Goal: Find specific page/section: Find specific page/section

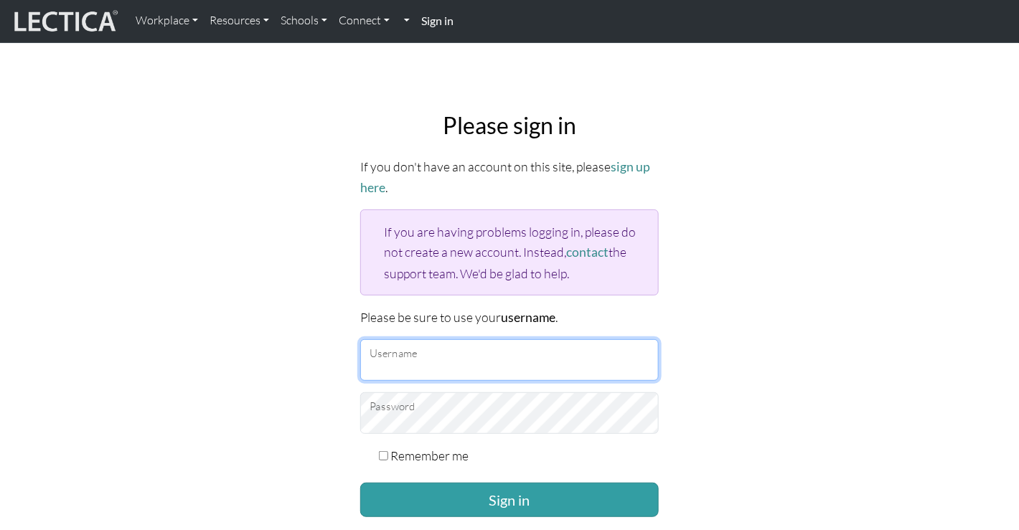
click at [403, 362] on input "Username" at bounding box center [509, 360] width 298 height 42
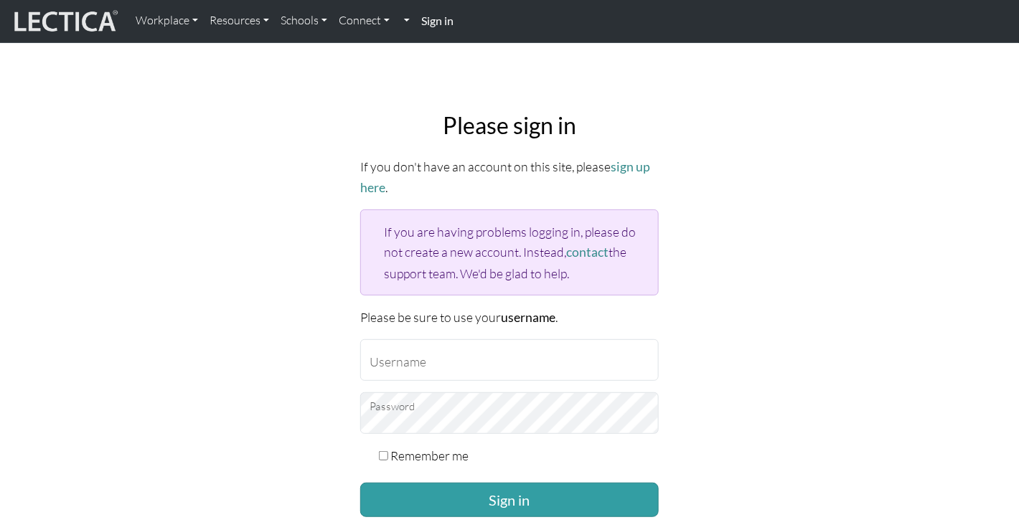
click at [315, 329] on div "Please sign in If you don't have an account on this site, please sign up here .…" at bounding box center [509, 341] width 947 height 482
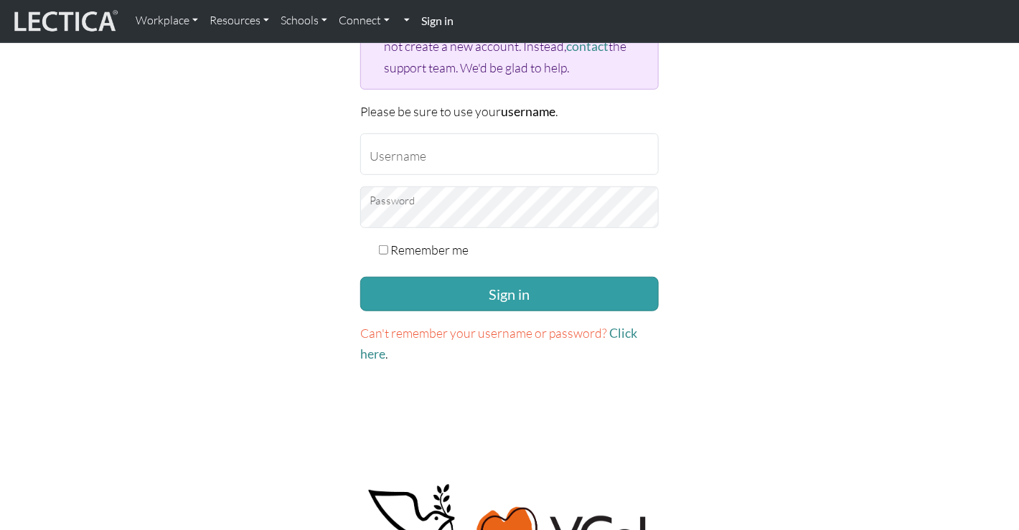
scroll to position [206, 0]
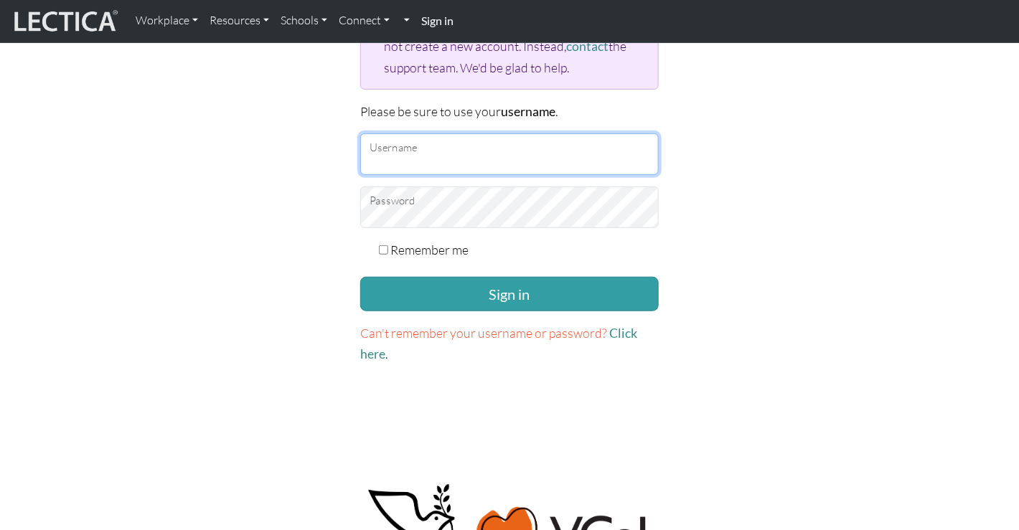
click at [466, 159] on input "Username" at bounding box center [509, 154] width 298 height 42
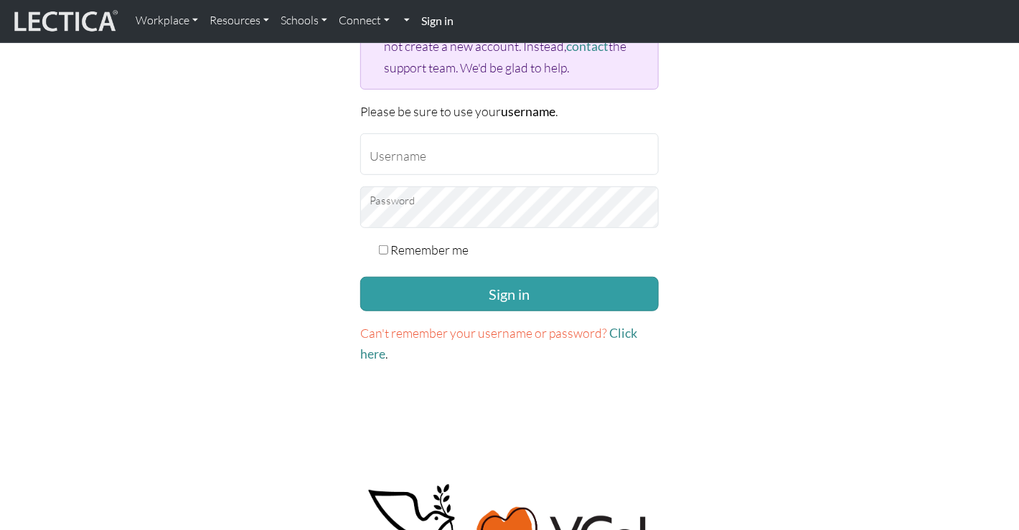
click at [291, 176] on div "Please sign in If you don't have an account on this site, please sign up here .…" at bounding box center [509, 136] width 947 height 482
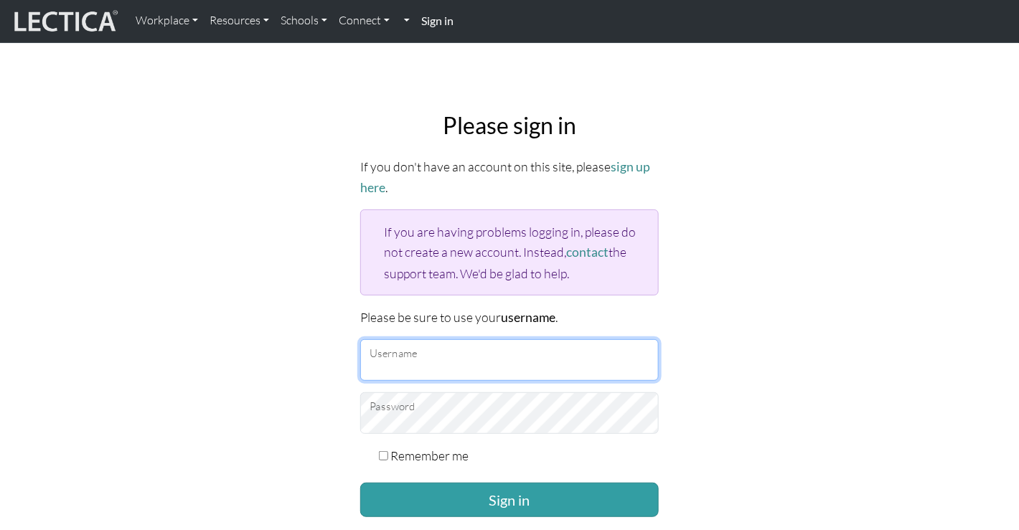
click at [451, 364] on input "Username" at bounding box center [509, 360] width 298 height 42
paste input "rohey"
type input "rohey"
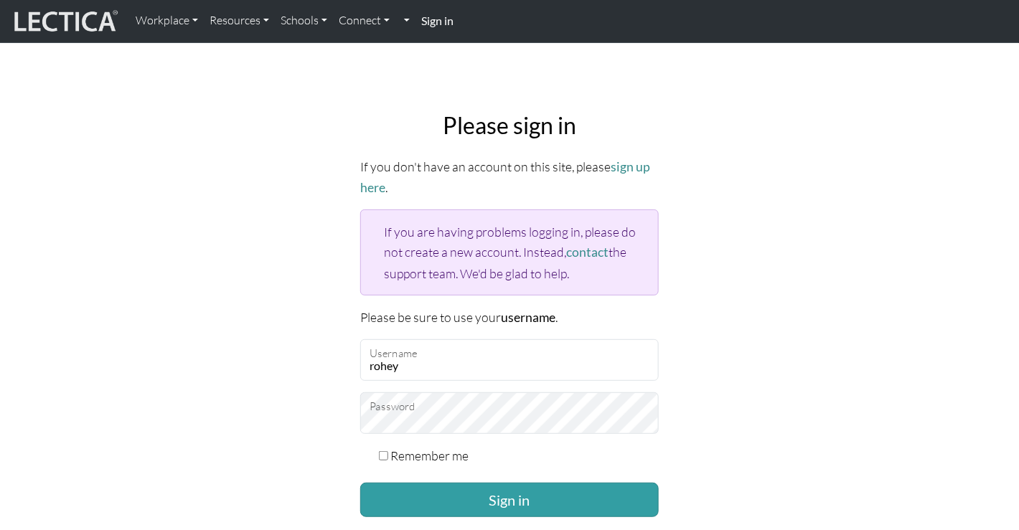
click at [305, 367] on div "Please sign in If you don't have an account on this site, please sign up here .…" at bounding box center [509, 341] width 947 height 482
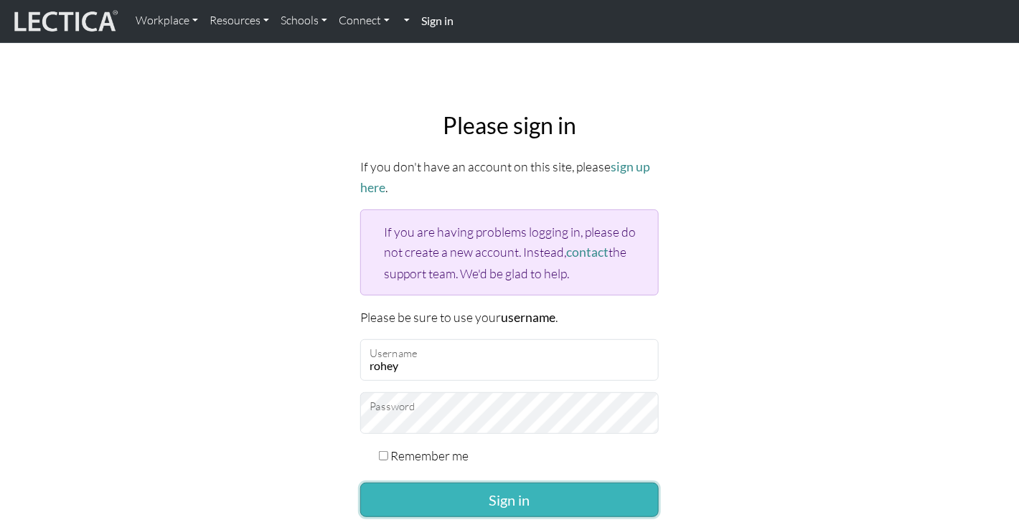
click at [425, 497] on button "Sign in" at bounding box center [509, 500] width 298 height 34
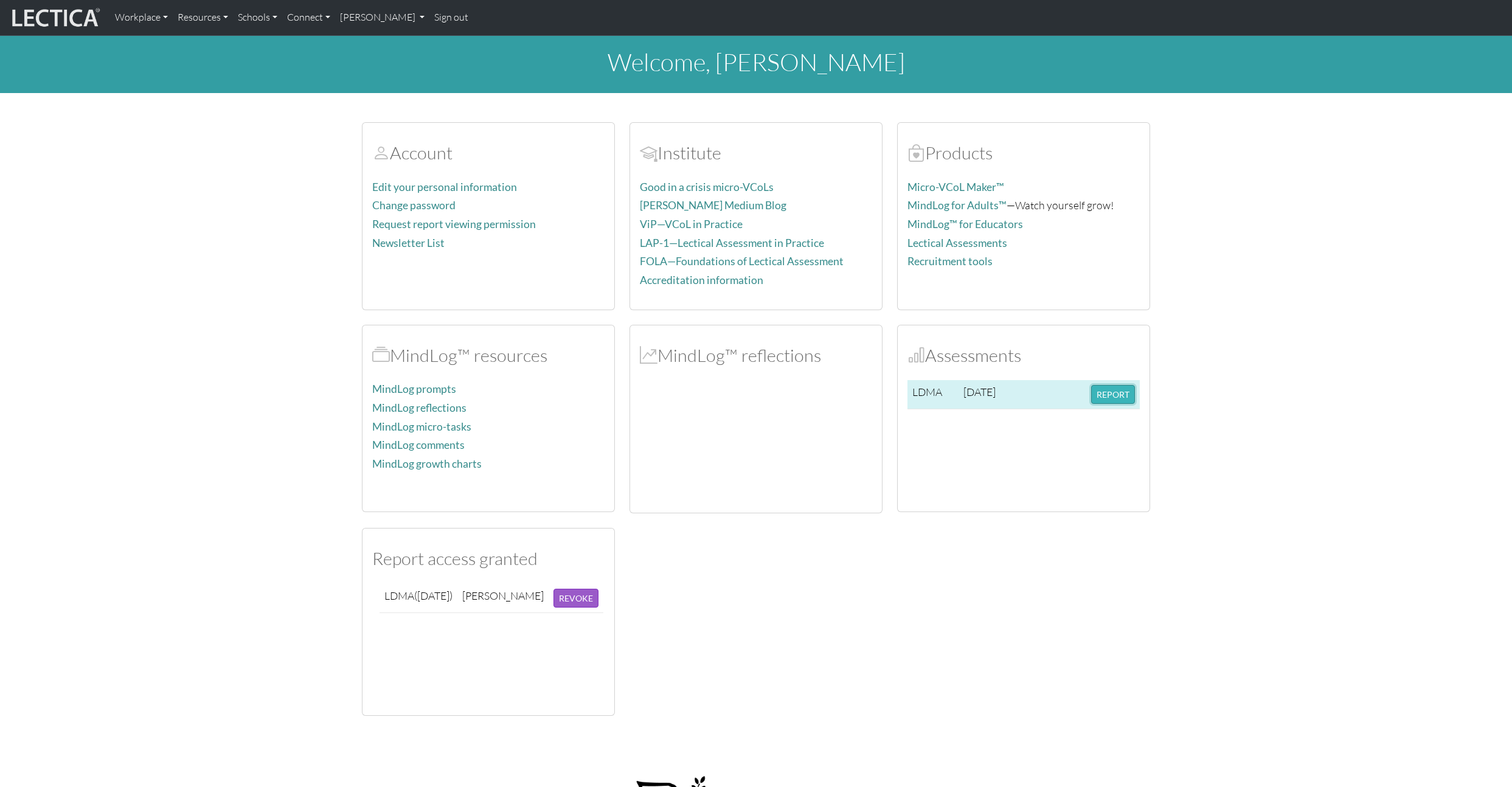
click at [863, 393] on button "REPORT" at bounding box center [1113, 394] width 44 height 19
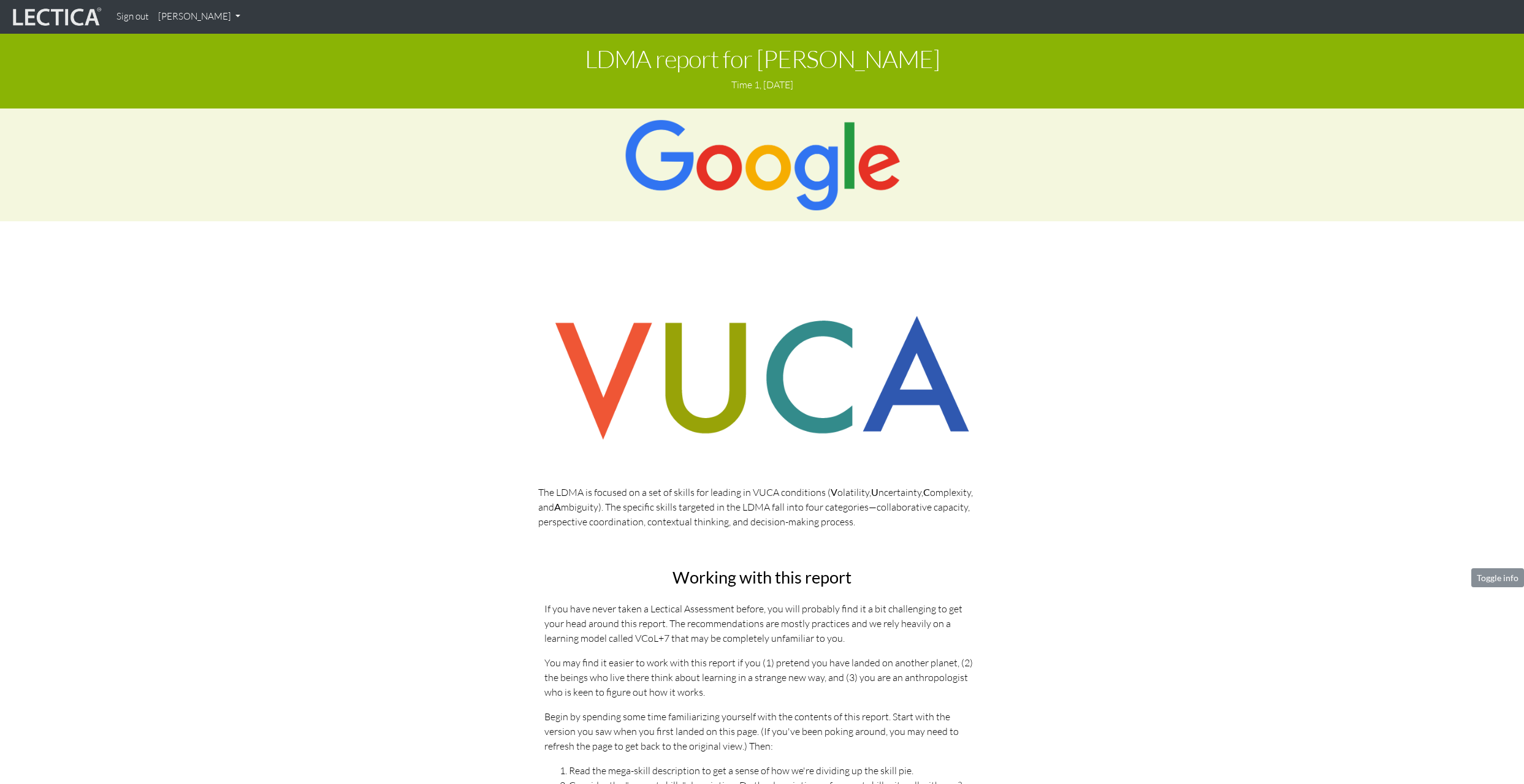
click at [201, 12] on link "Rohey Livne" at bounding box center [199, 17] width 92 height 24
click at [270, 313] on section "The LDMA is focused on a set of skills for leading in VUCA conditions ( V olati…" at bounding box center [762, 420] width 1524 height 239
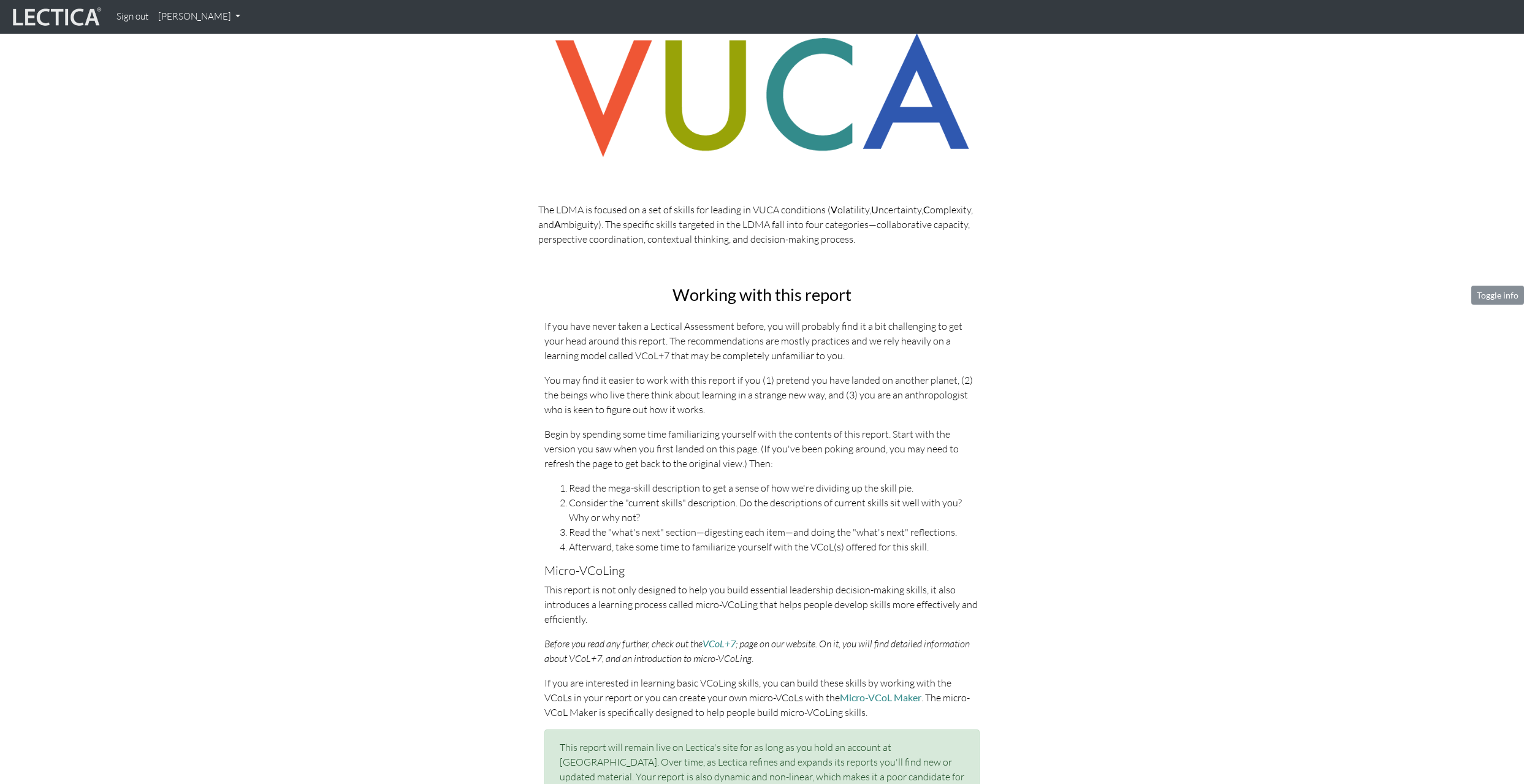
scroll to position [282, 0]
click at [728, 645] on link "VCoL+7" at bounding box center [718, 644] width 33 height 12
